Goal: Task Accomplishment & Management: Use online tool/utility

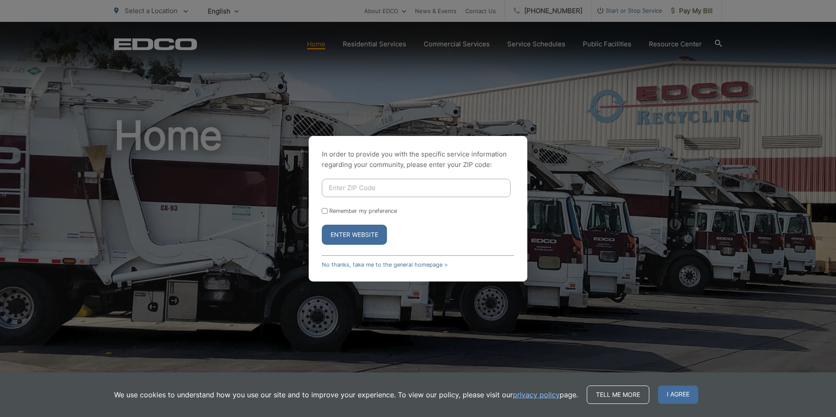
click at [336, 183] on input "Enter ZIP Code" at bounding box center [416, 188] width 189 height 18
click at [357, 186] on input "Enter ZIP Code" at bounding box center [416, 188] width 189 height 18
type input "92081"
click at [322, 225] on button "Enter Website" at bounding box center [354, 235] width 65 height 20
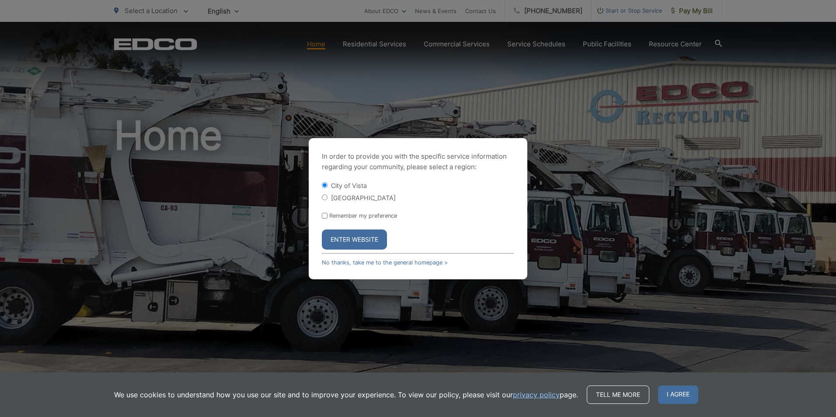
click at [374, 245] on button "Enter Website" at bounding box center [354, 240] width 65 height 20
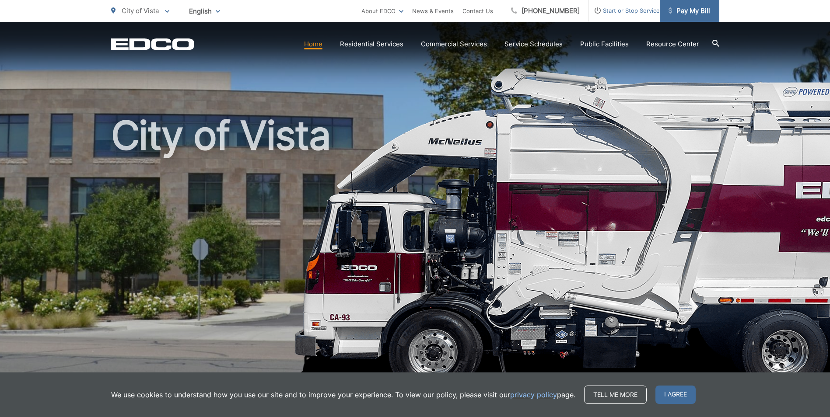
click at [686, 12] on span "Pay My Bill" at bounding box center [689, 11] width 42 height 10
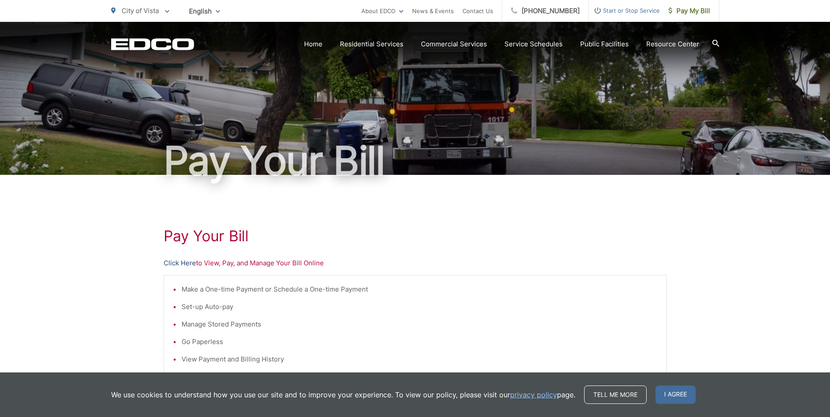
click at [182, 259] on link "Click Here" at bounding box center [180, 263] width 32 height 10
